Goal: Information Seeking & Learning: Learn about a topic

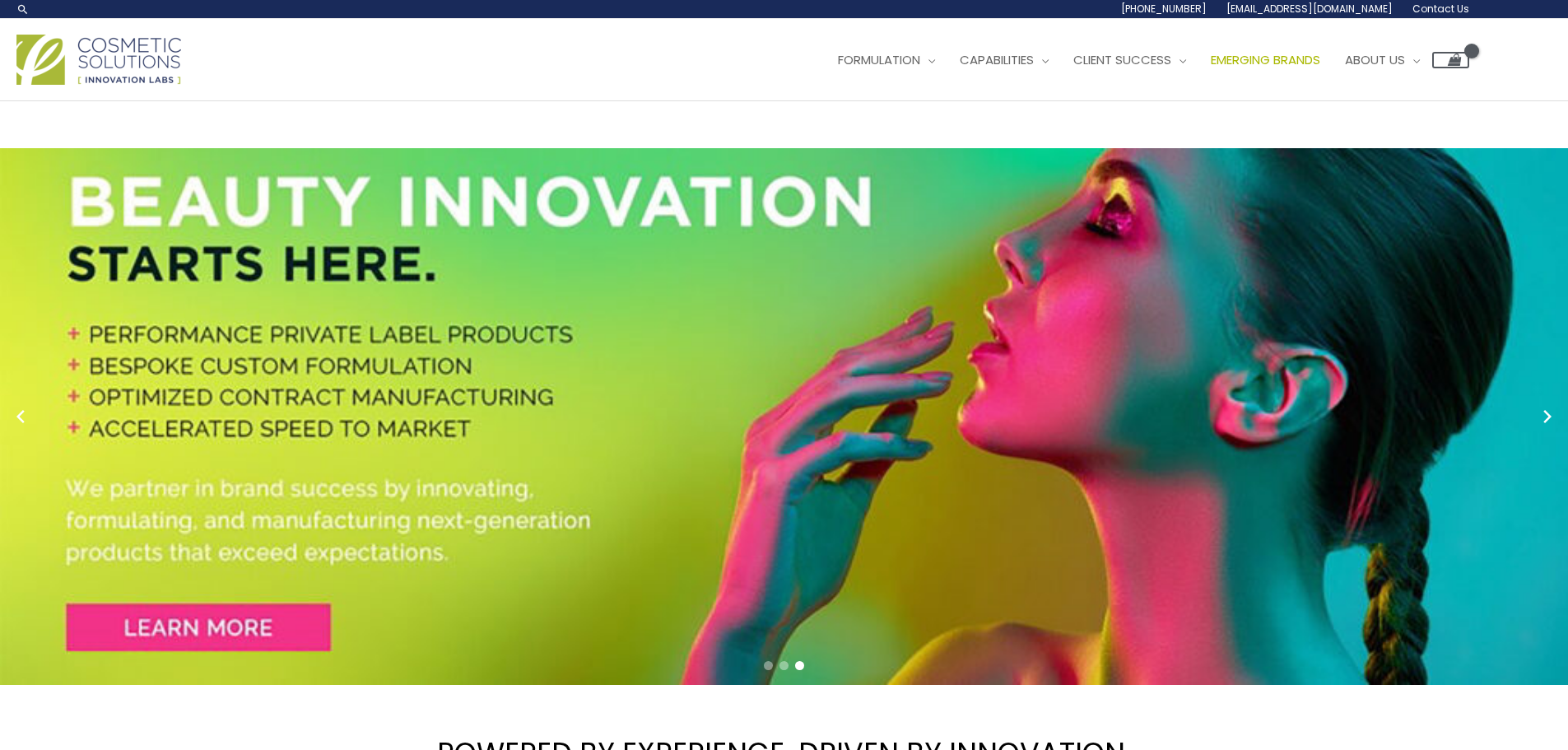
click at [1211, 68] on span "Emerging Brands" at bounding box center [1266, 60] width 109 height 17
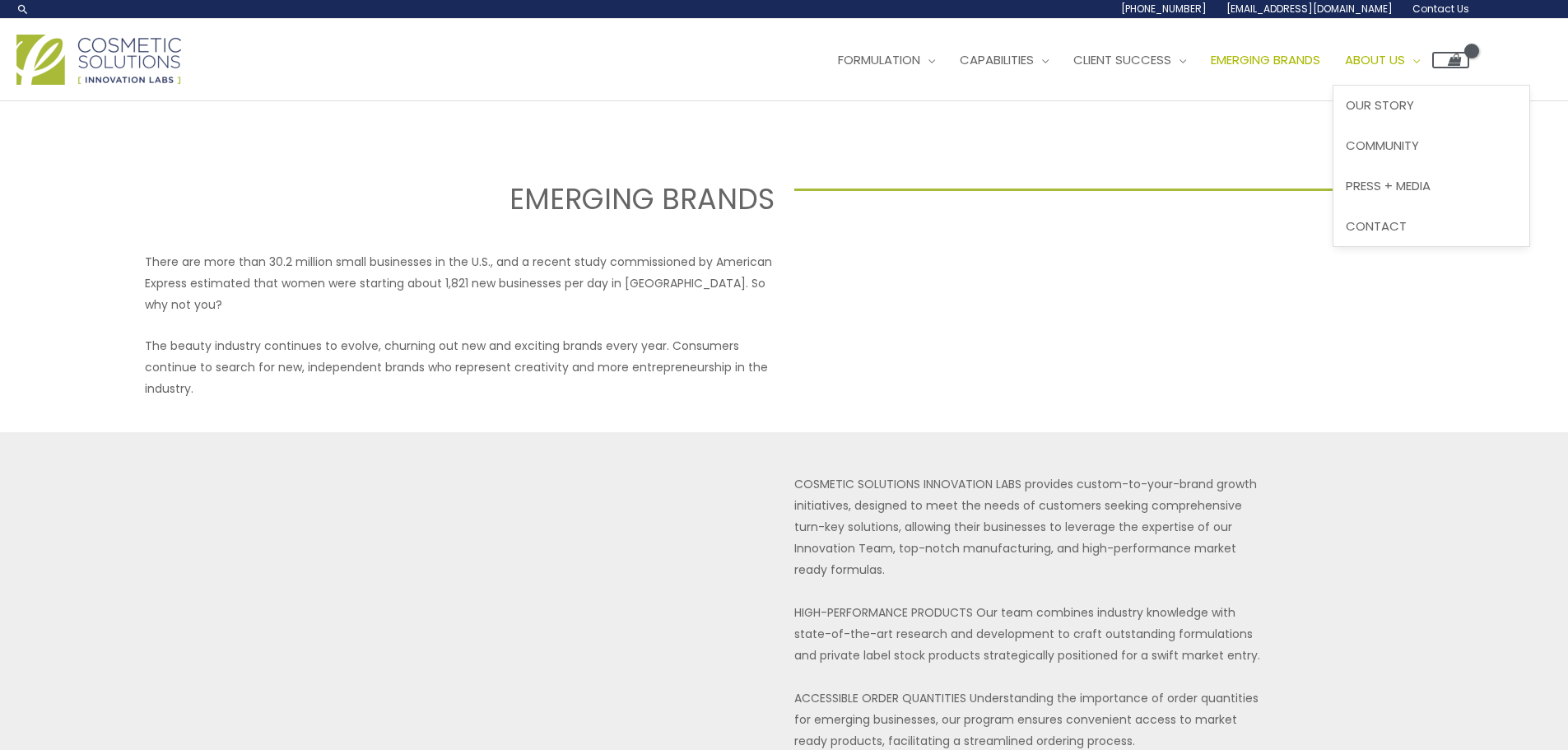
click at [1405, 68] on span "Site Navigation" at bounding box center [1412, 60] width 15 height 17
click at [1346, 114] on span "Our Story" at bounding box center [1380, 105] width 68 height 17
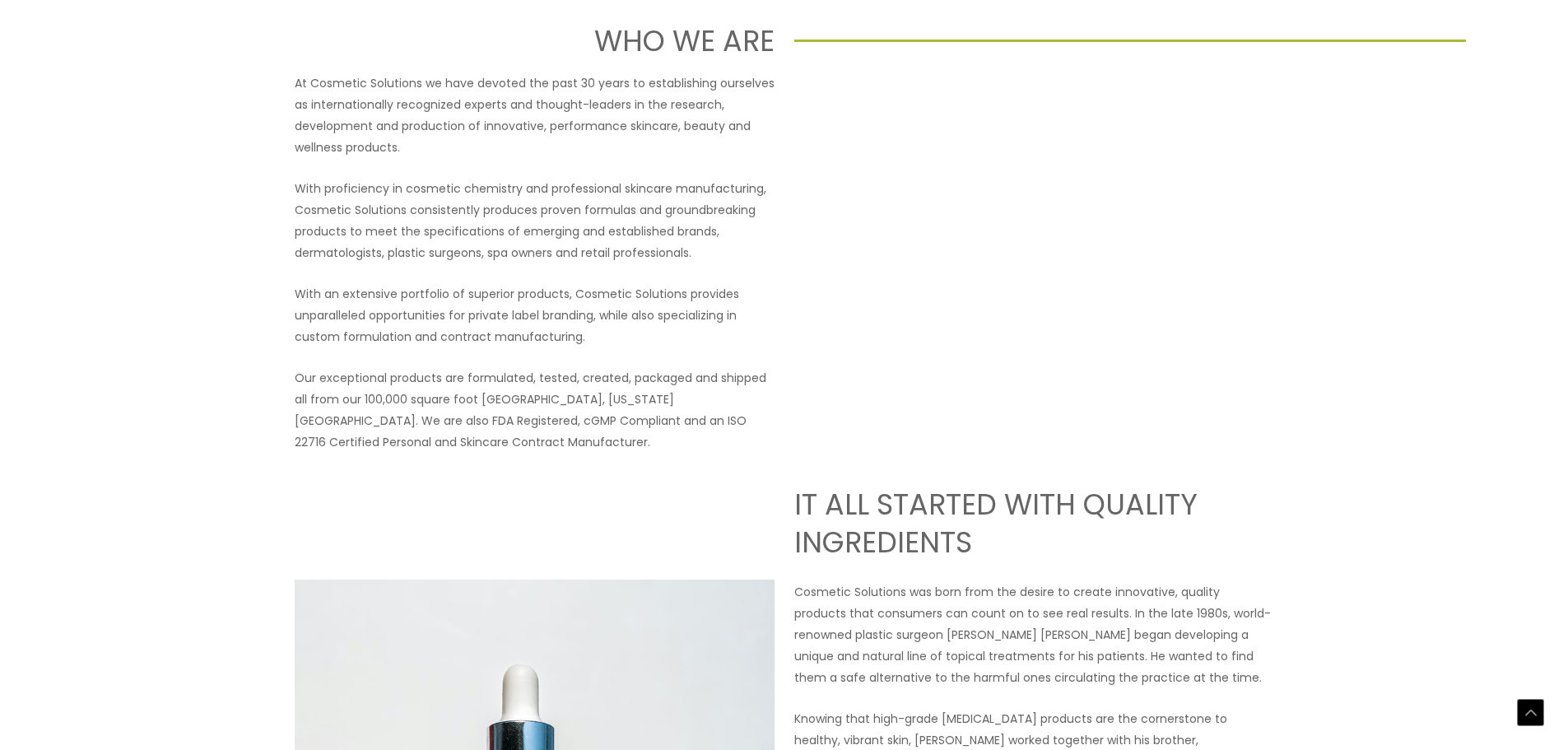
scroll to position [412, 0]
